Goal: Transaction & Acquisition: Purchase product/service

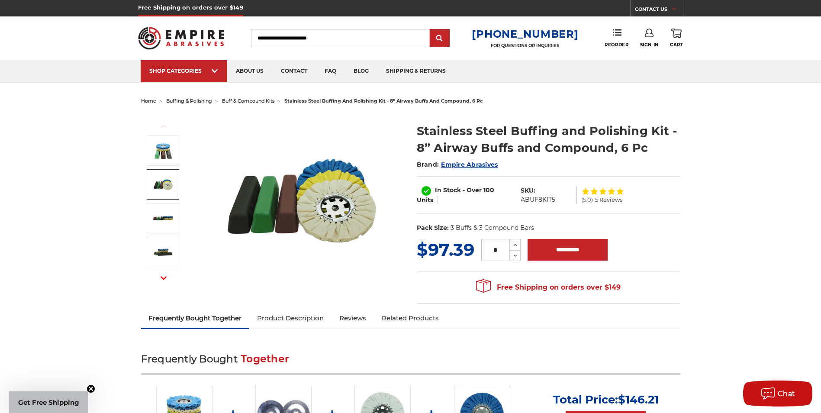
click at [159, 190] on img at bounding box center [163, 184] width 22 height 22
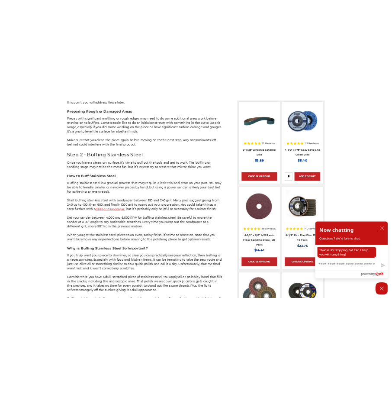
scroll to position [712, 0]
